Goal: Information Seeking & Learning: Stay updated

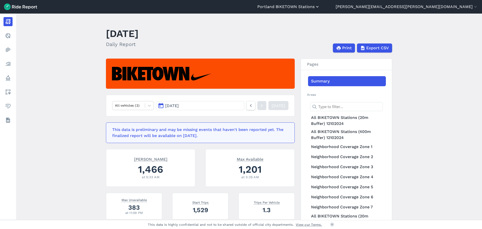
click at [320, 8] on button "Portland BIKETOWN Stations" at bounding box center [288, 7] width 62 height 6
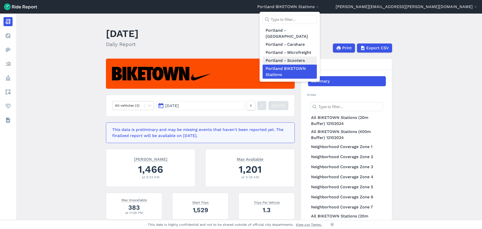
click at [317, 56] on link "Portland - Scooters" at bounding box center [289, 60] width 54 height 8
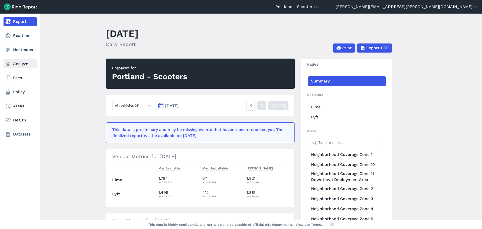
click at [23, 65] on link "Analyze" at bounding box center [20, 63] width 33 height 9
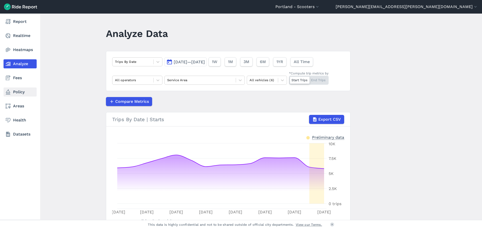
click at [14, 92] on link "Policy" at bounding box center [20, 91] width 33 height 9
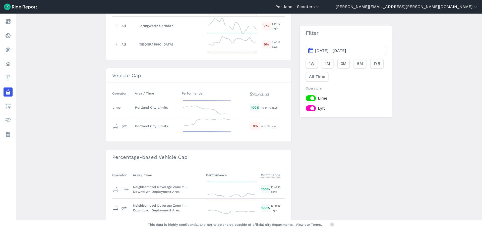
scroll to position [803, 0]
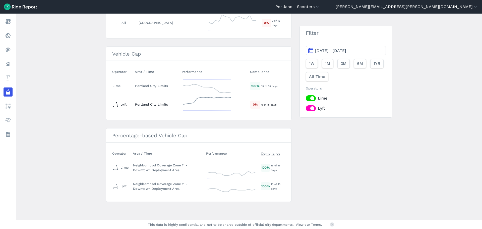
click at [149, 106] on div "Portland City Limits" at bounding box center [156, 104] width 42 height 5
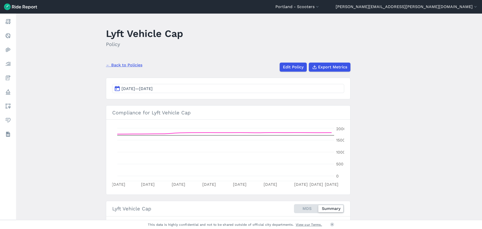
click at [198, 88] on button "[DATE]—[DATE]" at bounding box center [228, 88] width 232 height 9
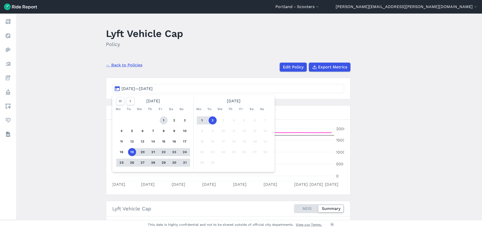
click at [163, 119] on button "1" at bounding box center [164, 120] width 8 height 8
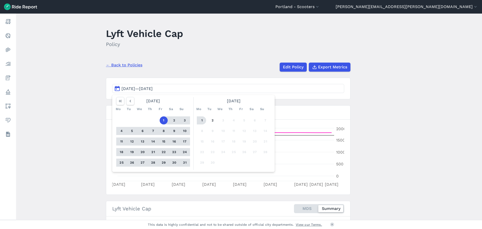
click at [202, 119] on button "1" at bounding box center [202, 120] width 8 height 8
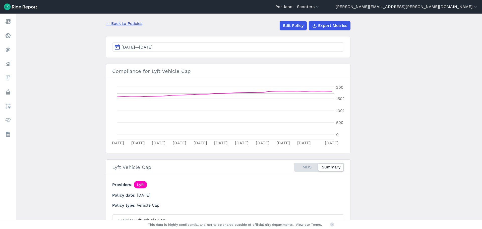
scroll to position [50, 0]
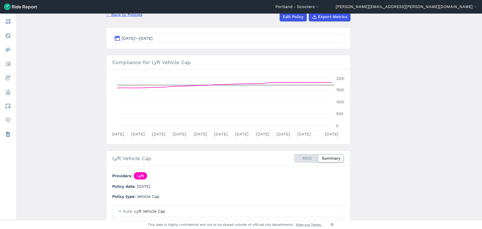
click at [430, 108] on main "Lyft Vehicle Cap Policy ← Back to Policies Edit Policy Export Metrics [DATE]—[D…" at bounding box center [249, 117] width 466 height 206
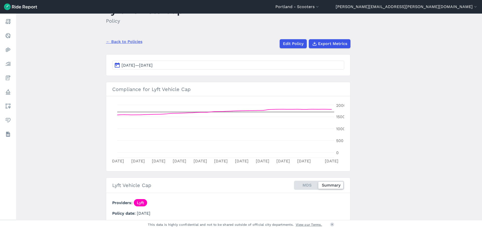
scroll to position [19, 0]
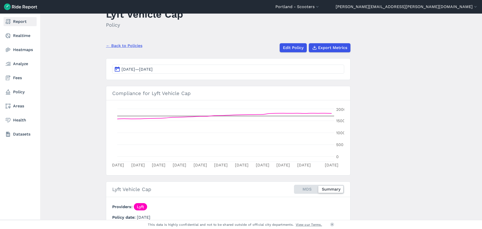
click at [17, 22] on link "Report" at bounding box center [20, 21] width 33 height 9
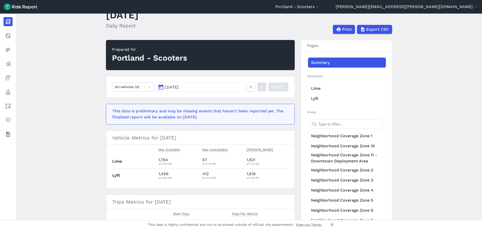
scroll to position [50, 0]
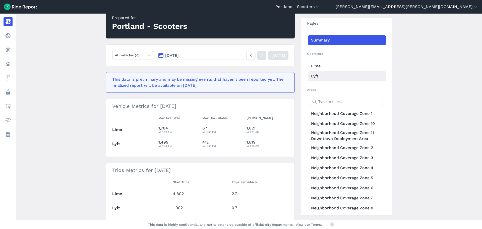
click at [311, 77] on link "Lyft" at bounding box center [347, 76] width 78 height 10
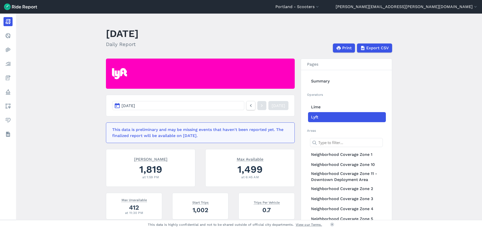
click at [185, 109] on button "[DATE]" at bounding box center [178, 105] width 132 height 9
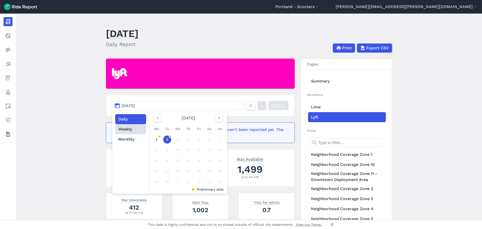
click at [131, 130] on button "Weekly" at bounding box center [130, 129] width 31 height 10
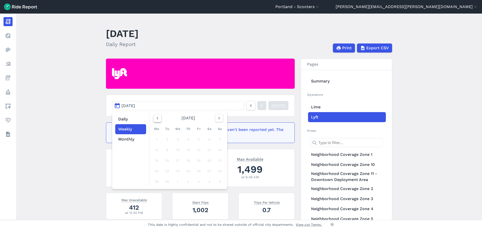
click at [156, 117] on icon "button" at bounding box center [157, 117] width 5 height 5
click at [156, 179] on div "25" at bounding box center [157, 181] width 8 height 8
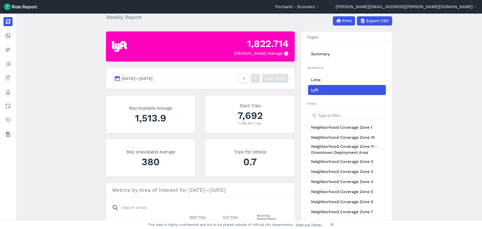
scroll to position [25, 0]
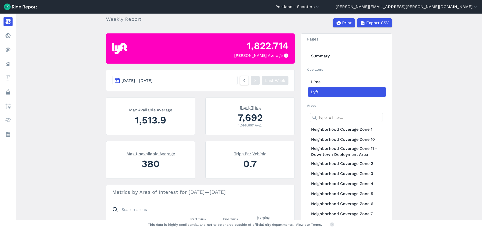
click at [153, 79] on span "[DATE] — [DATE]" at bounding box center [136, 80] width 31 height 5
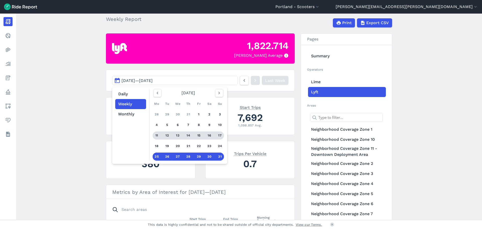
click at [159, 133] on div "11" at bounding box center [157, 135] width 8 height 8
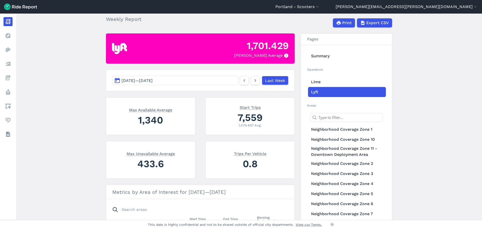
click at [174, 81] on button "[DATE] — [DATE]" at bounding box center [174, 80] width 125 height 9
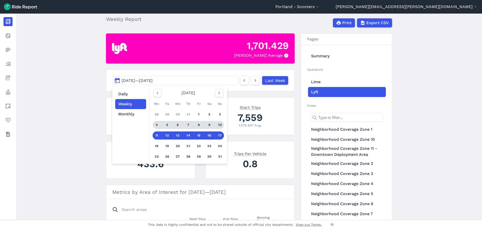
click at [166, 121] on div "5" at bounding box center [167, 125] width 8 height 8
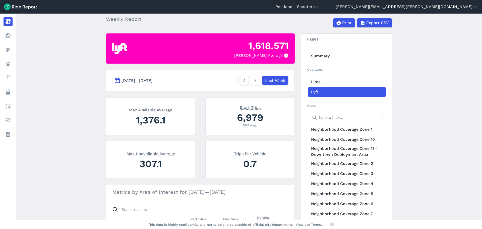
click at [153, 79] on span "[DATE] — [DATE]" at bounding box center [136, 80] width 31 height 5
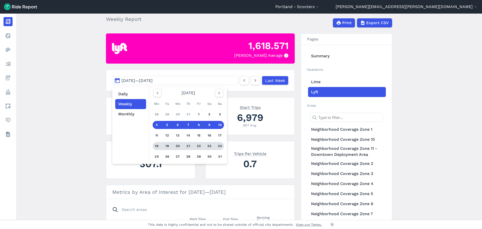
click at [173, 149] on link "18 19 20 21 22 23 24" at bounding box center [188, 146] width 71 height 8
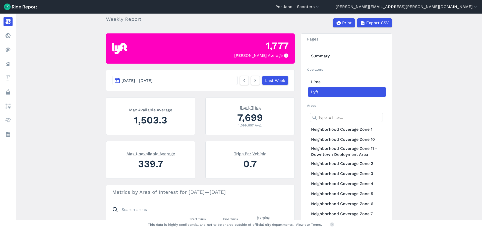
click at [153, 81] on span "[DATE] — [DATE]" at bounding box center [136, 80] width 31 height 5
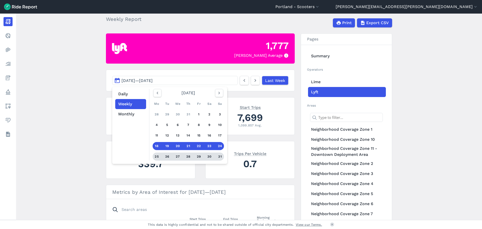
click at [163, 155] on div "26" at bounding box center [167, 156] width 8 height 8
